Goal: Task Accomplishment & Management: Manage account settings

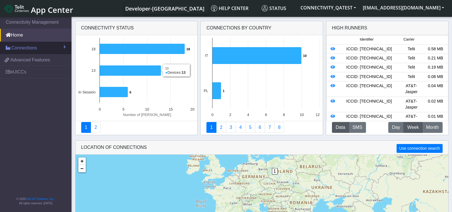
click at [37, 49] on link "Connections" at bounding box center [35, 48] width 71 height 13
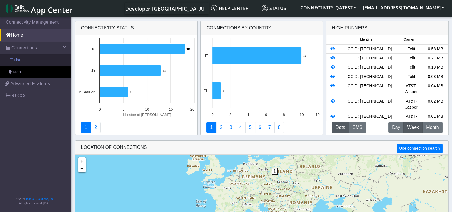
click at [27, 61] on link "List" at bounding box center [35, 60] width 71 height 12
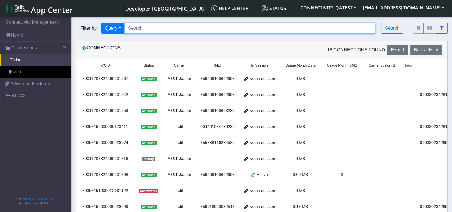
click at [167, 24] on input "Search..." at bounding box center [249, 28] width 251 height 11
paste input "89358152000000066243"
type input "89358152000000066243"
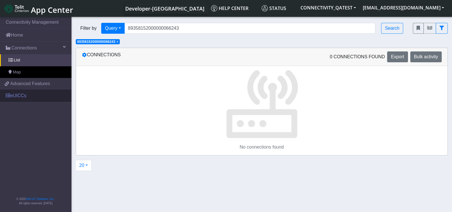
click at [24, 97] on link "eUICCs" at bounding box center [35, 95] width 71 height 13
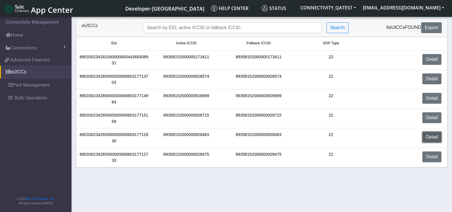
click at [430, 137] on link "Detail" at bounding box center [431, 137] width 19 height 11
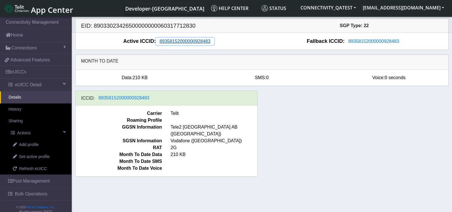
click at [196, 43] on span "89358152000000928483" at bounding box center [184, 41] width 51 height 5
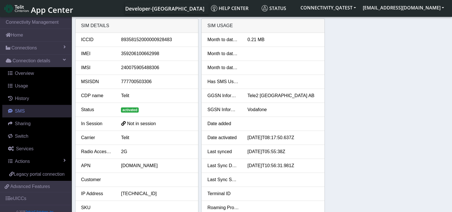
scroll to position [19, 0]
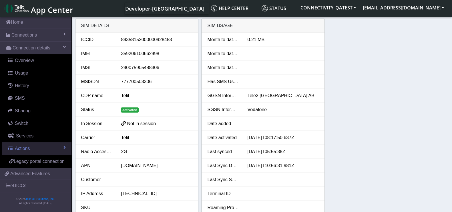
click at [18, 146] on span "Actions" at bounding box center [22, 148] width 15 height 5
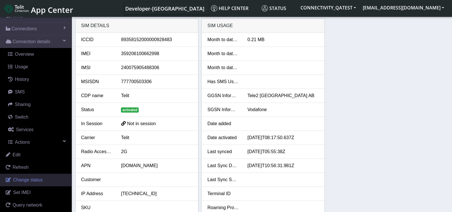
click at [23, 179] on span "Change status" at bounding box center [27, 179] width 29 height 5
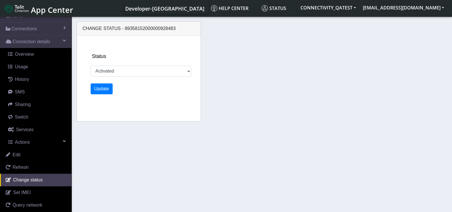
click at [159, 32] on div "Change status - 89358152000000928483" at bounding box center [139, 29] width 124 height 14
click at [159, 28] on span "Change status - 89358152000000928483" at bounding box center [129, 28] width 93 height 5
copy span "89358152000000928483"
click at [121, 71] on select "Activated Deactivated Blocked" at bounding box center [141, 71] width 101 height 11
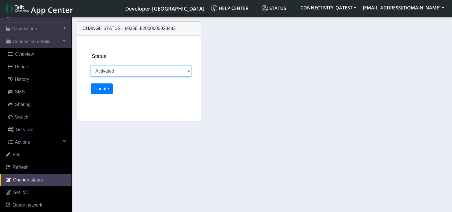
select select "blocked"
click at [91, 66] on select "Activated Deactivated Blocked" at bounding box center [141, 71] width 101 height 11
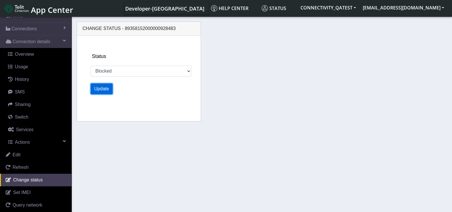
click at [105, 89] on button "Update" at bounding box center [102, 88] width 22 height 11
